Goal: Information Seeking & Learning: Check status

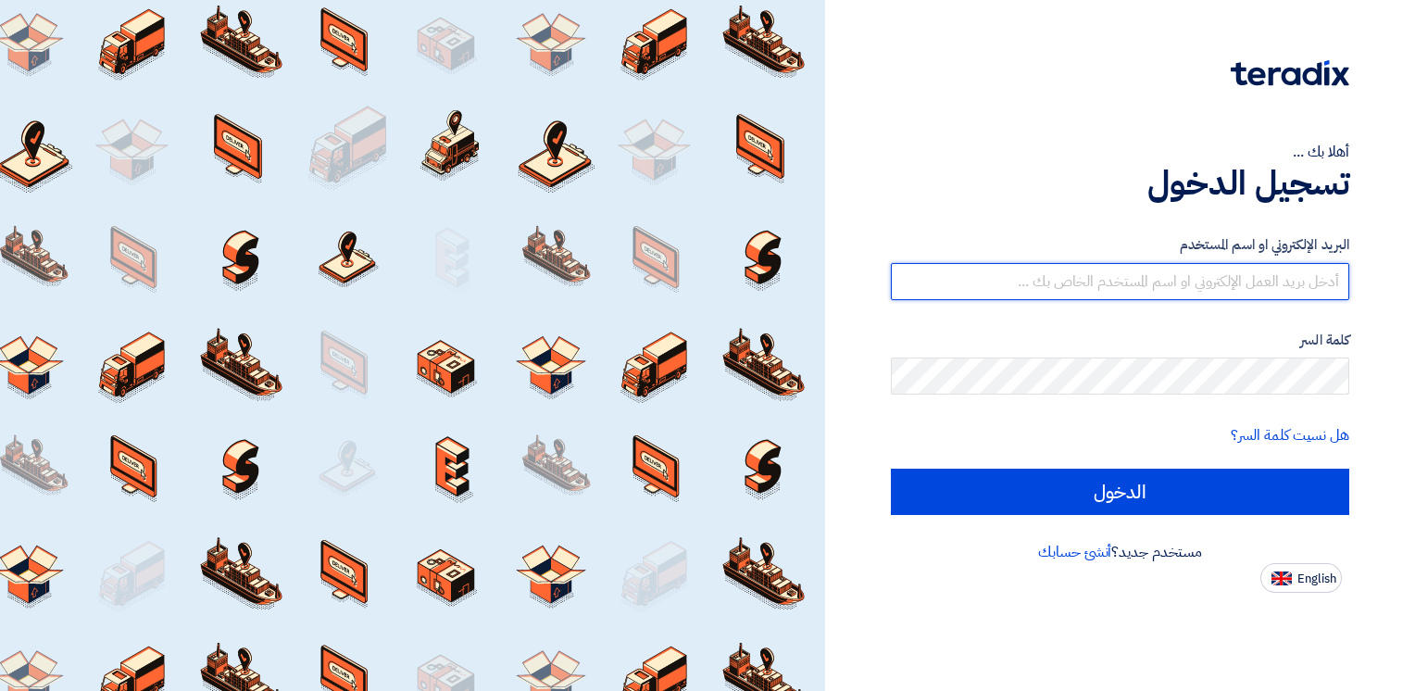
click at [1118, 273] on input "text" at bounding box center [1120, 281] width 458 height 37
type input "[EMAIL_ADDRESS][DOMAIN_NAME]"
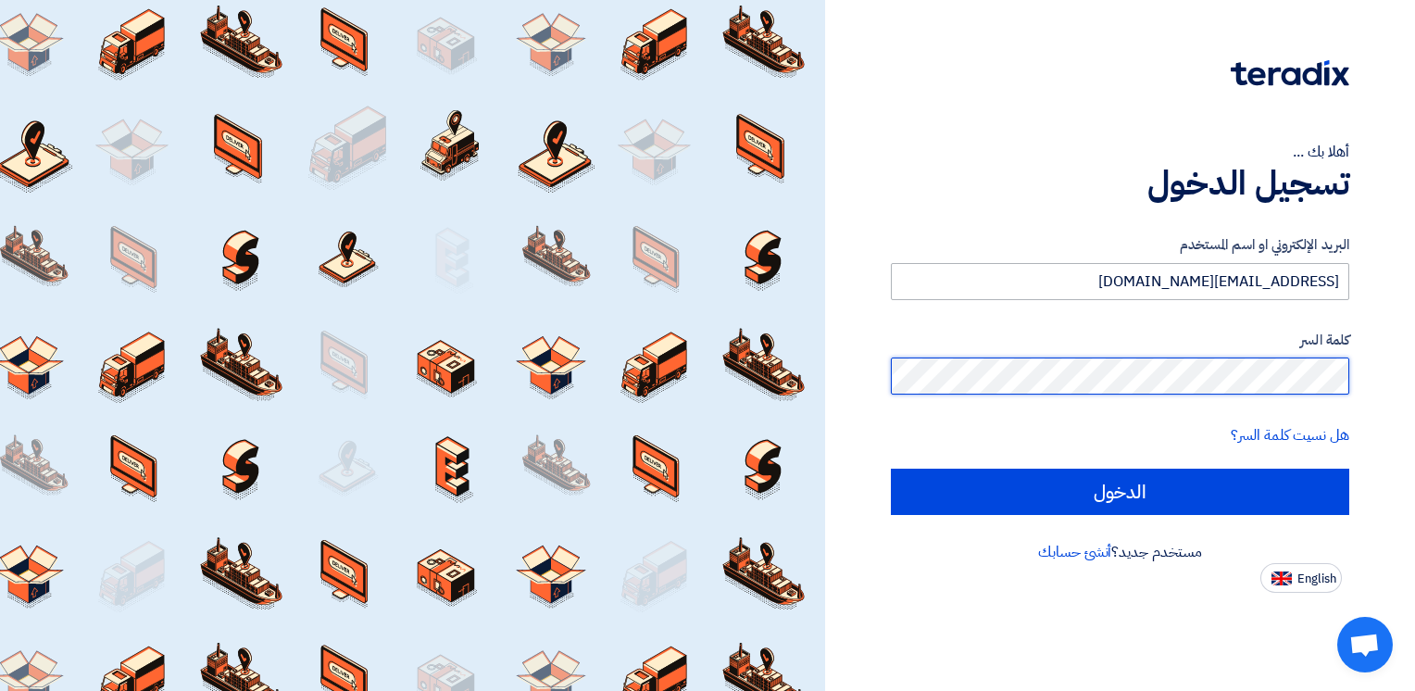
click at [891, 469] on input "الدخول" at bounding box center [1120, 492] width 458 height 46
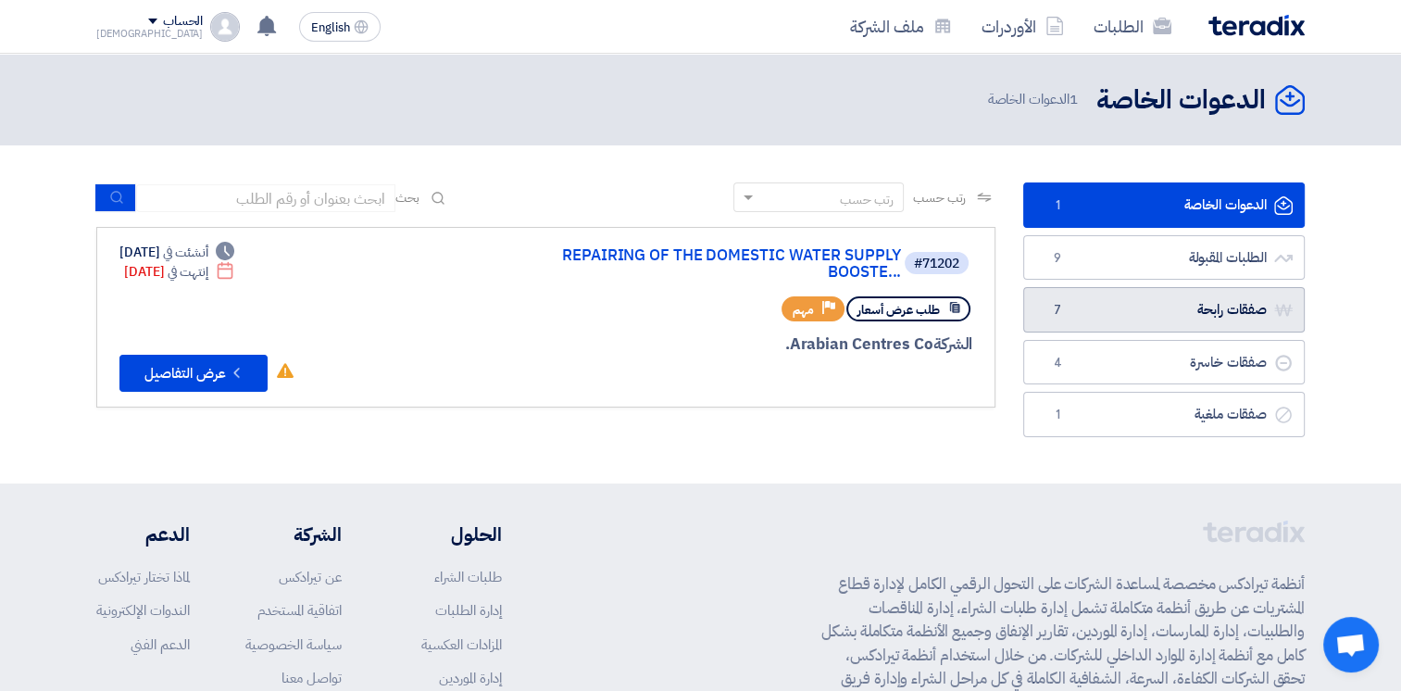
click at [1252, 317] on link "صفقات رابحة صفقات رابحة 7" at bounding box center [1163, 309] width 281 height 45
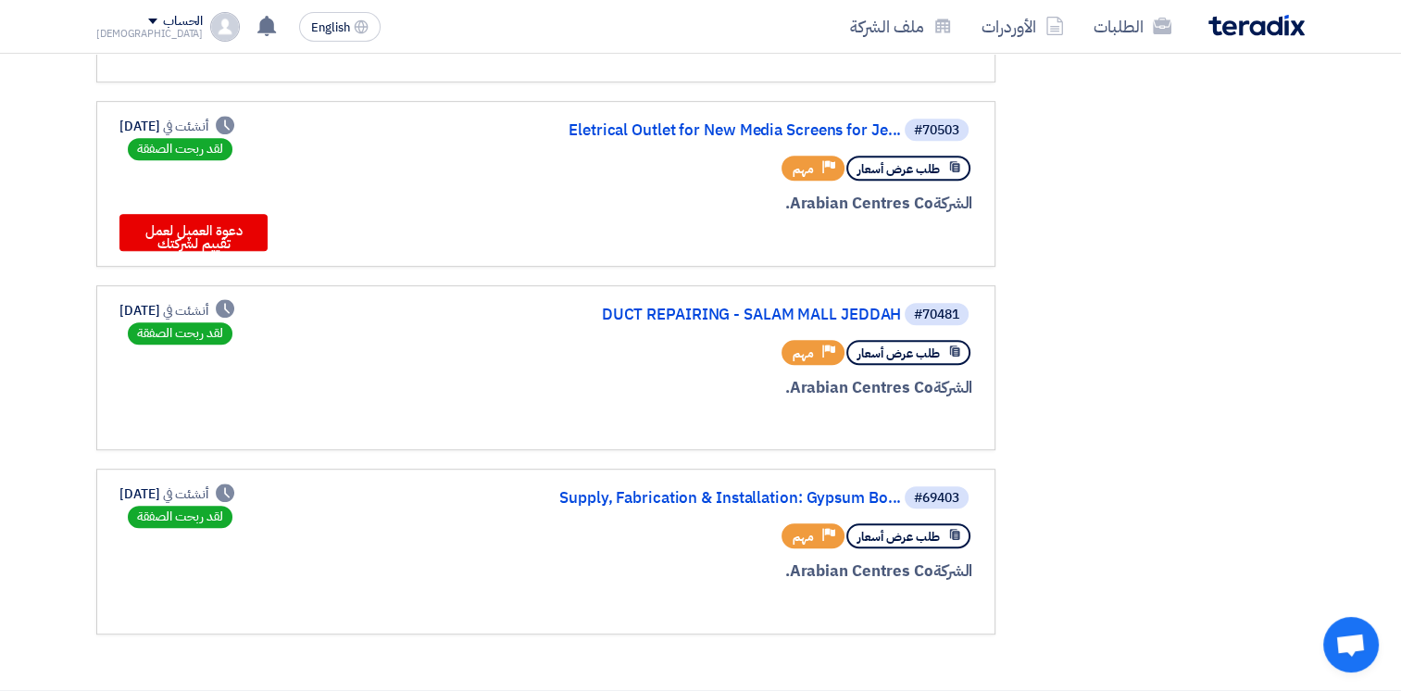
scroll to position [907, 0]
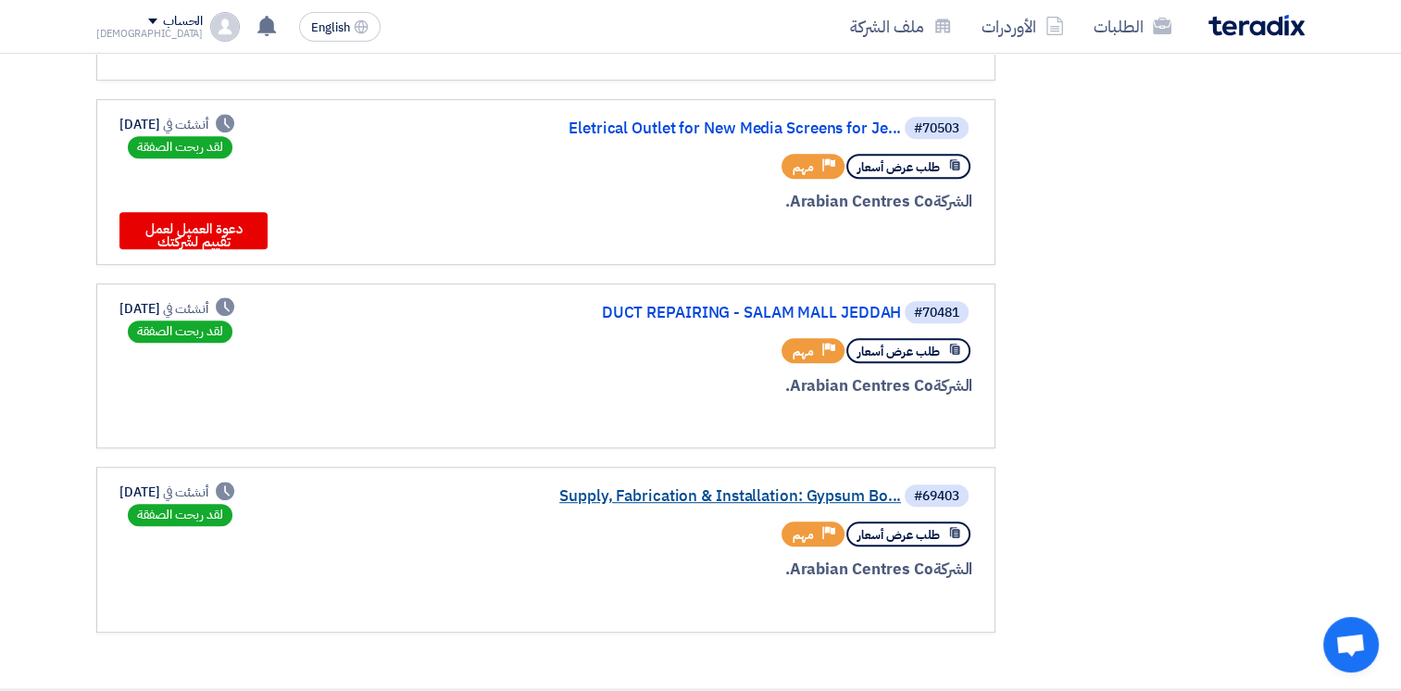
click at [738, 488] on link "Supply, Fabrication & Installation: Gypsum Bo..." at bounding box center [716, 496] width 370 height 17
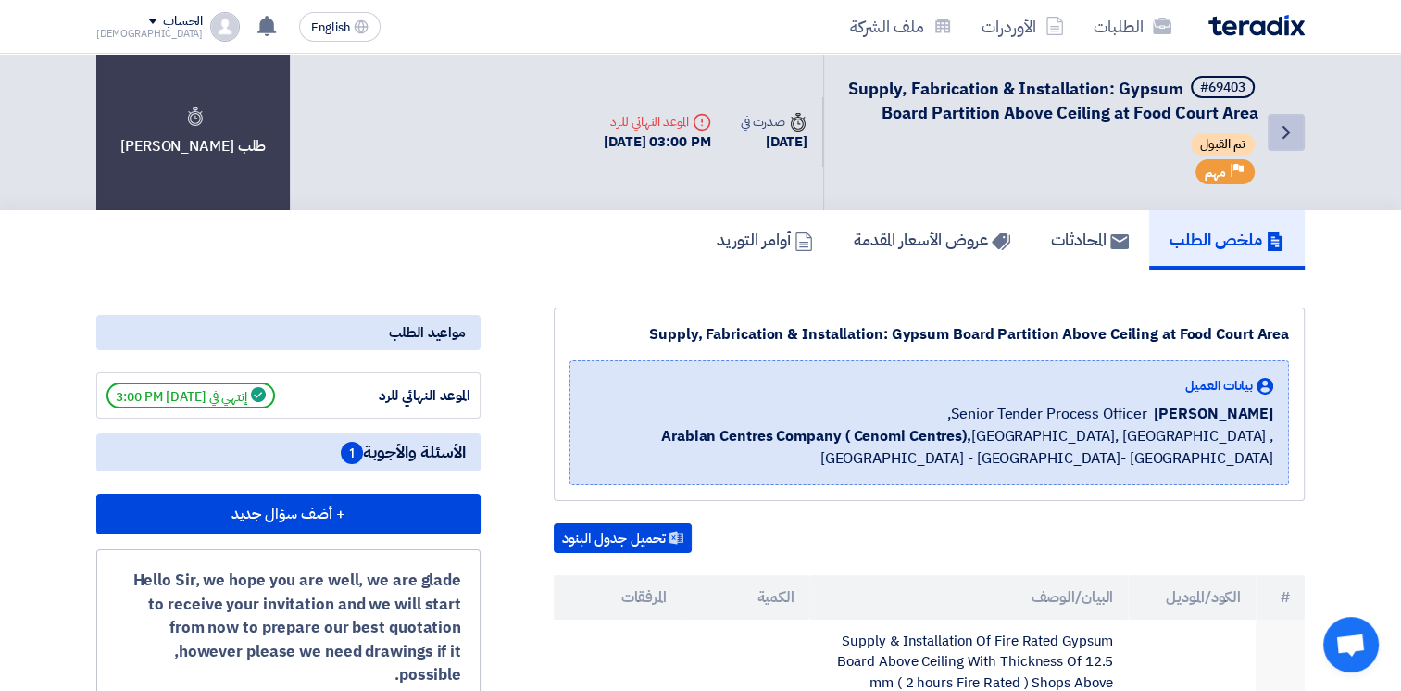
click at [1279, 144] on icon "Back" at bounding box center [1286, 132] width 22 height 22
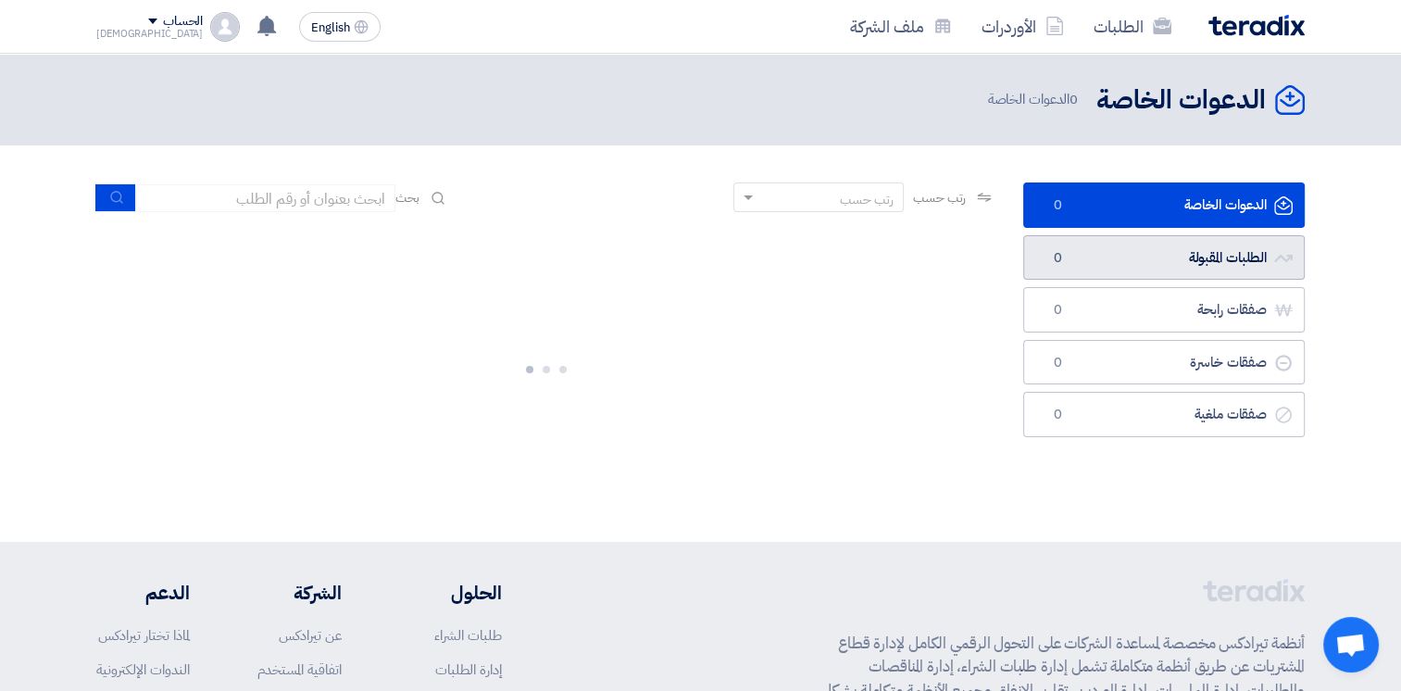
click at [1208, 263] on link "الطلبات المقبولة الطلبات المقبولة 0" at bounding box center [1163, 257] width 281 height 45
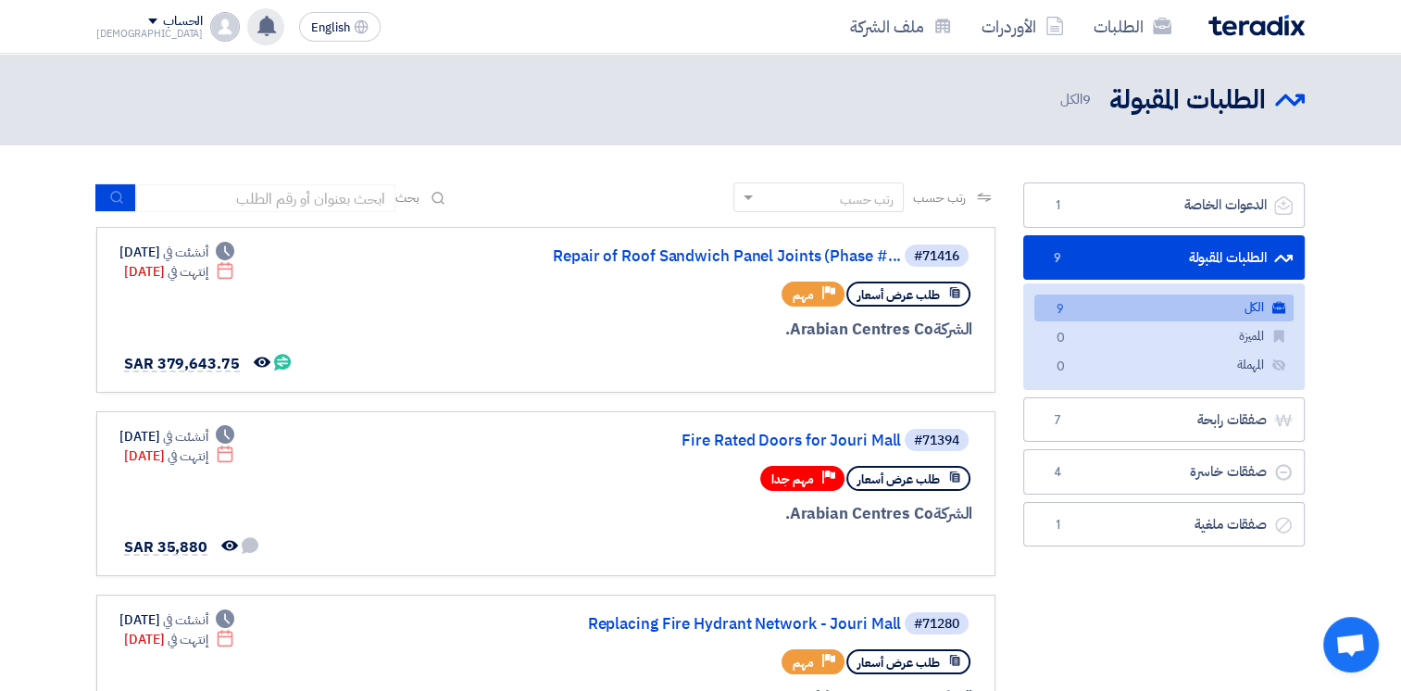
click at [247, 26] on div "تم استقبال رساله جديدة من العميل Arabian Centres Co. بخصوص طلب Repair of Roof S…" at bounding box center [265, 26] width 37 height 37
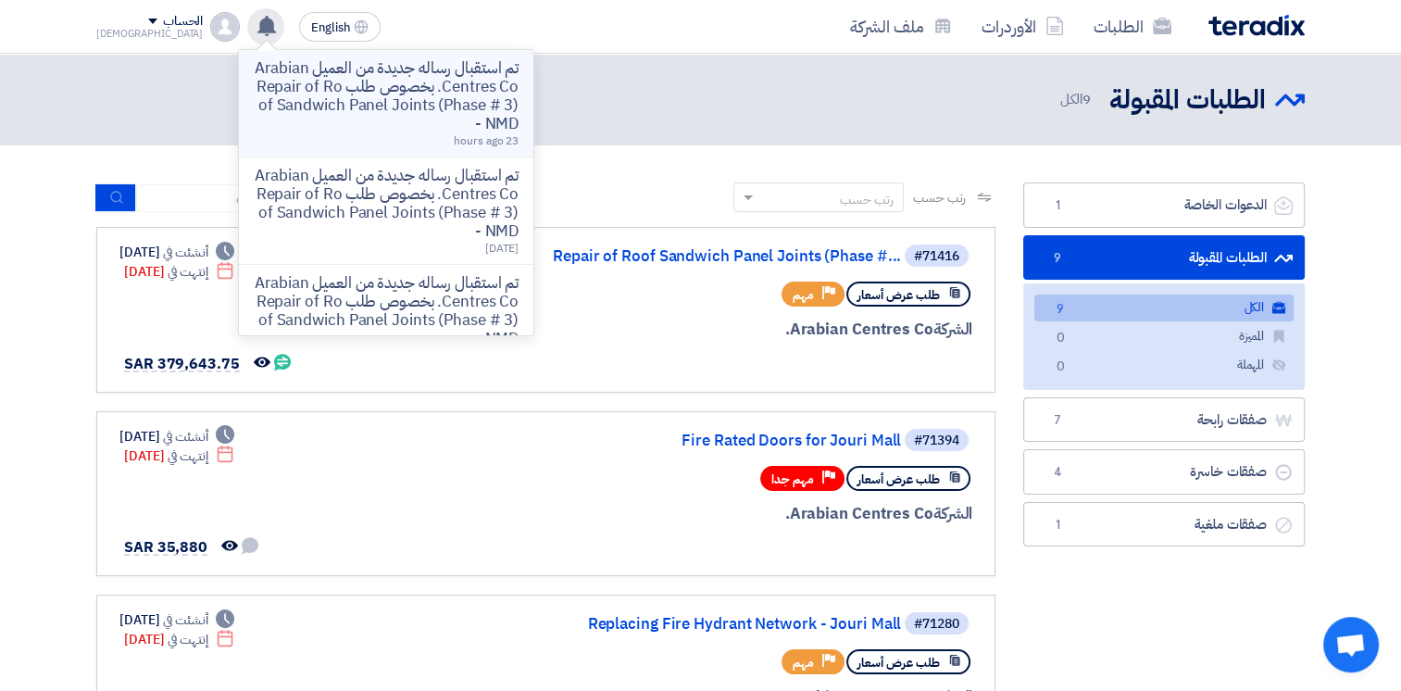
click at [357, 94] on p "تم استقبال رساله جديدة من العميل Arabian Centres Co. بخصوص طلب Repair of Roof S…" at bounding box center [386, 96] width 265 height 74
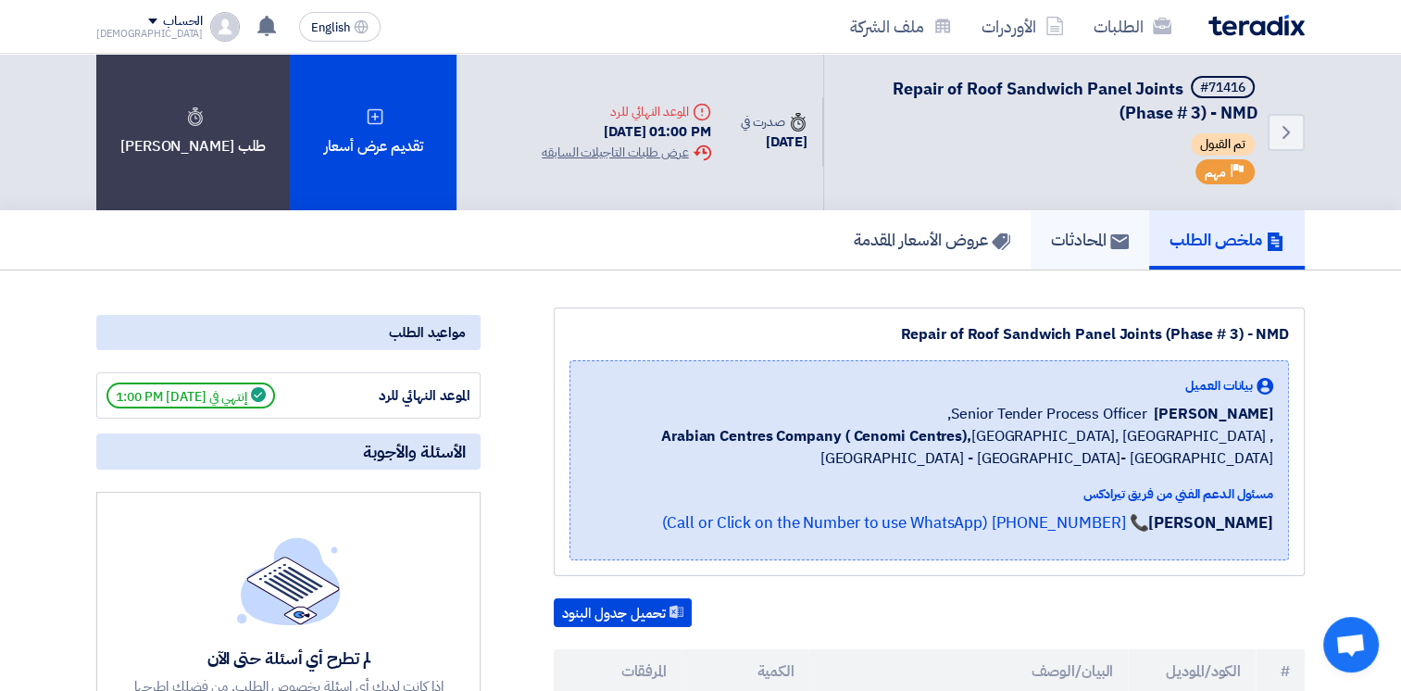
click at [1083, 250] on h5 "المحادثات" at bounding box center [1090, 239] width 78 height 21
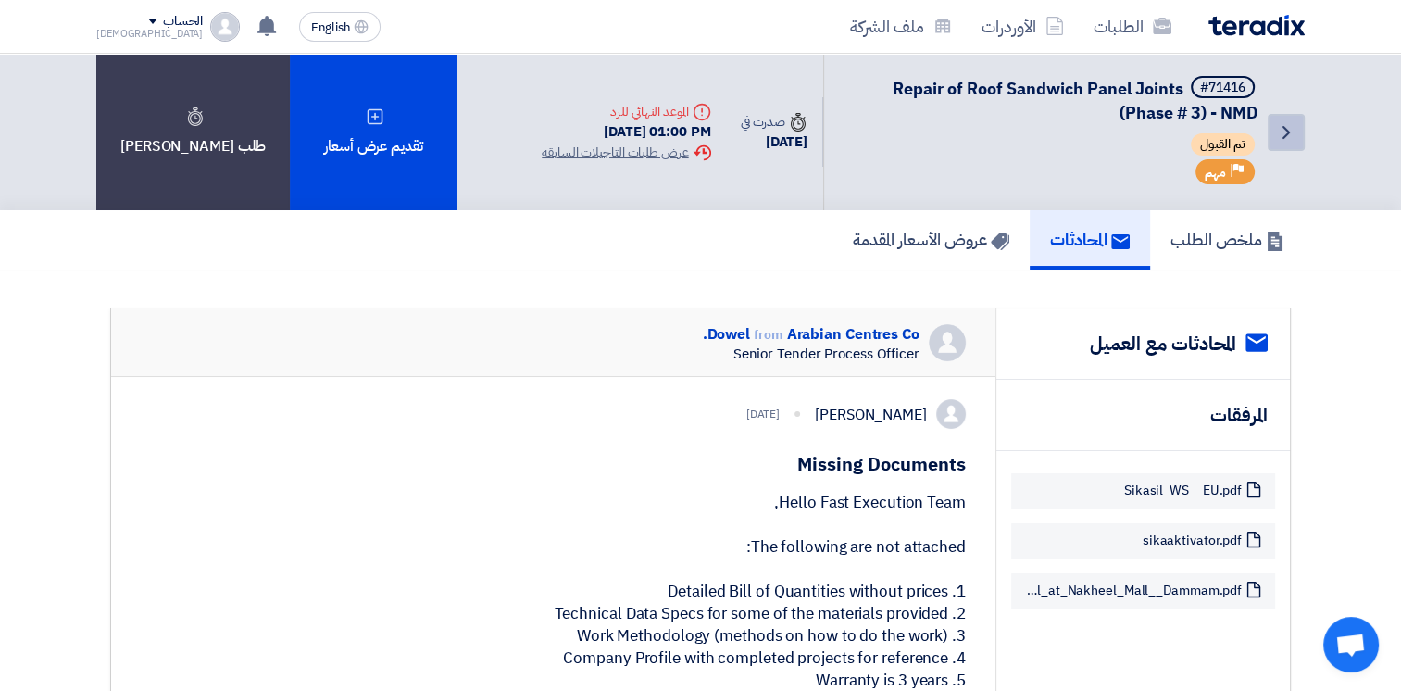
click at [1300, 127] on link "Back" at bounding box center [1286, 132] width 37 height 37
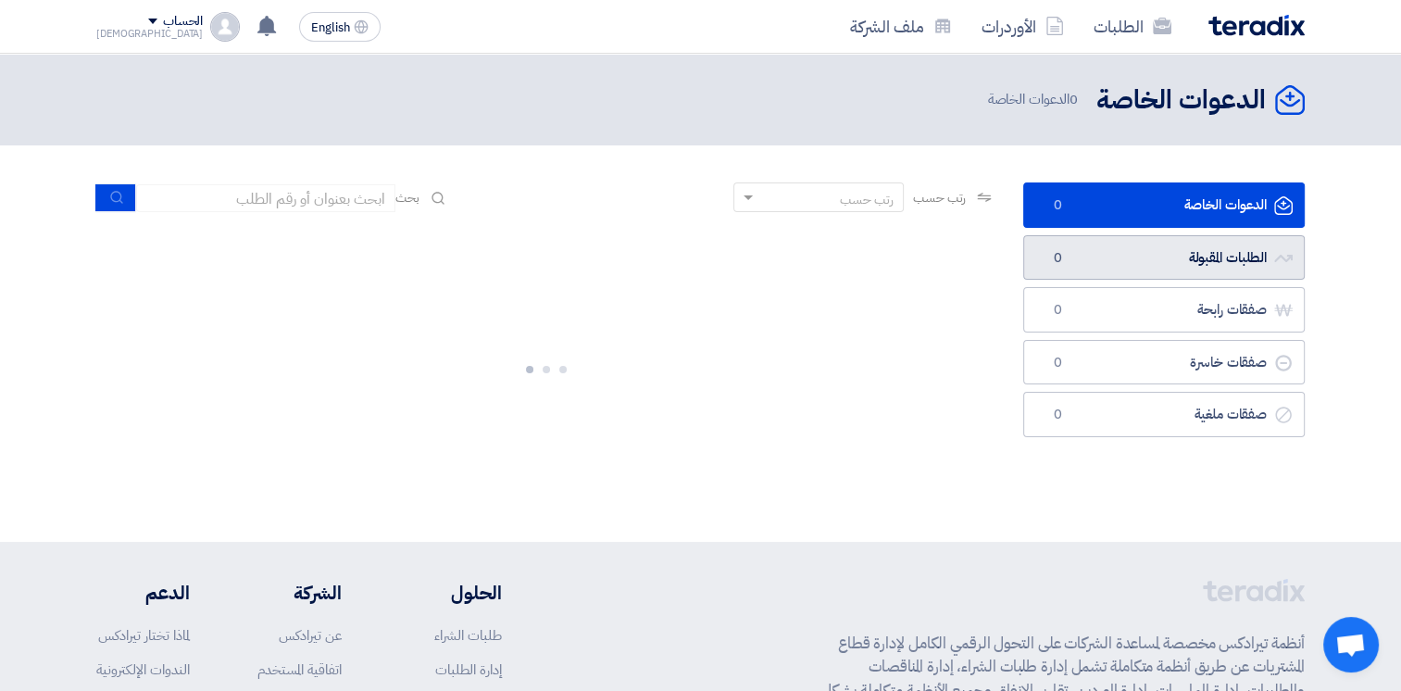
click at [1217, 256] on link "الطلبات المقبولة الطلبات المقبولة 0" at bounding box center [1163, 257] width 281 height 45
